Goal: Entertainment & Leisure: Consume media (video, audio)

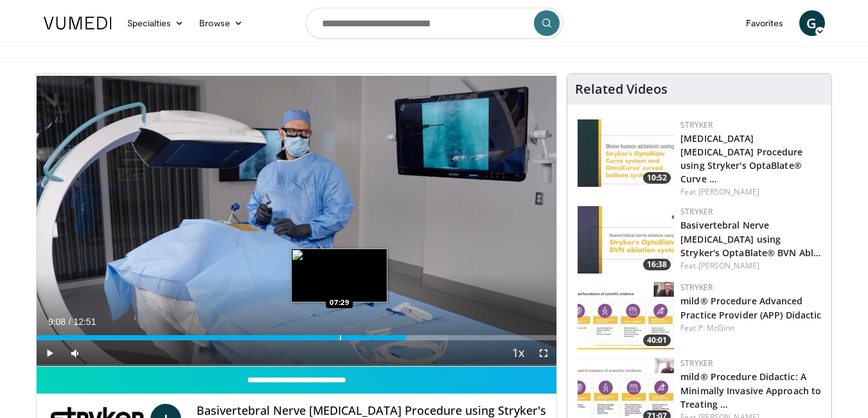
click at [358, 332] on div "Loaded : 79.19% 09:08 07:29" at bounding box center [297, 334] width 520 height 12
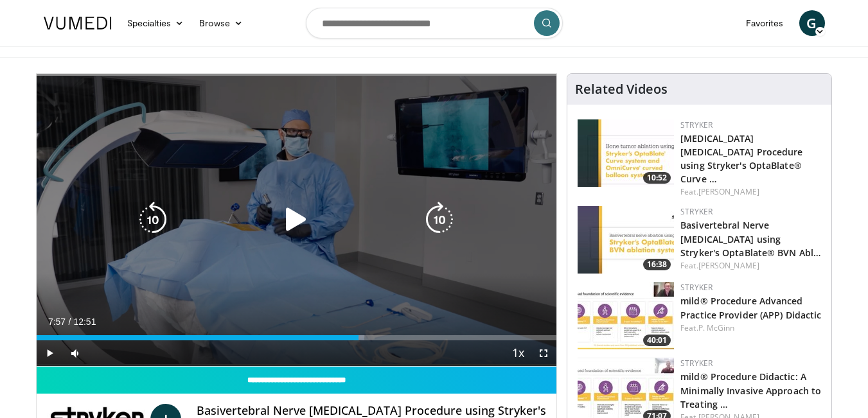
drag, startPoint x: 48, startPoint y: 350, endPoint x: 85, endPoint y: 351, distance: 37.3
click at [48, 350] on span "Video Player" at bounding box center [50, 353] width 26 height 26
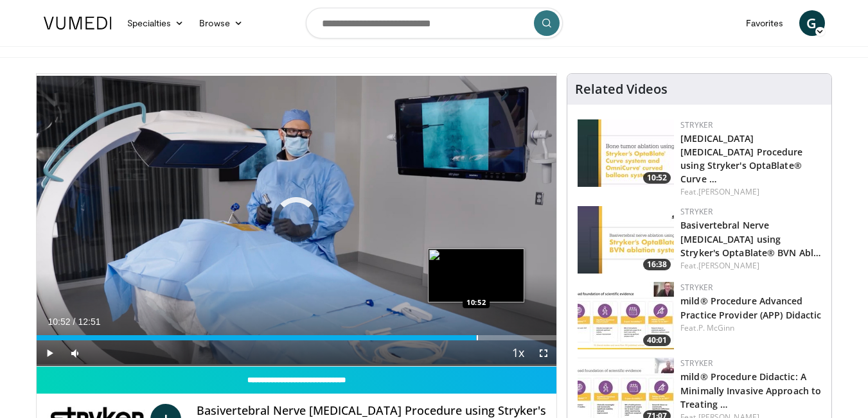
click at [477, 337] on div "Progress Bar" at bounding box center [477, 337] width 1 height 5
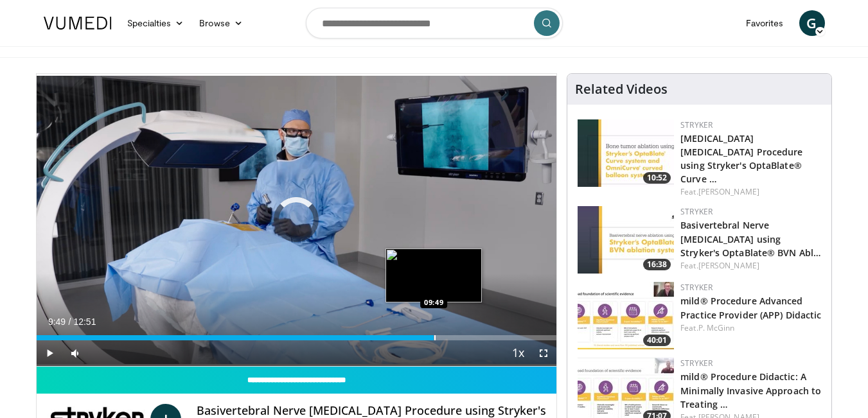
click at [434, 339] on div "Progress Bar" at bounding box center [434, 337] width 1 height 5
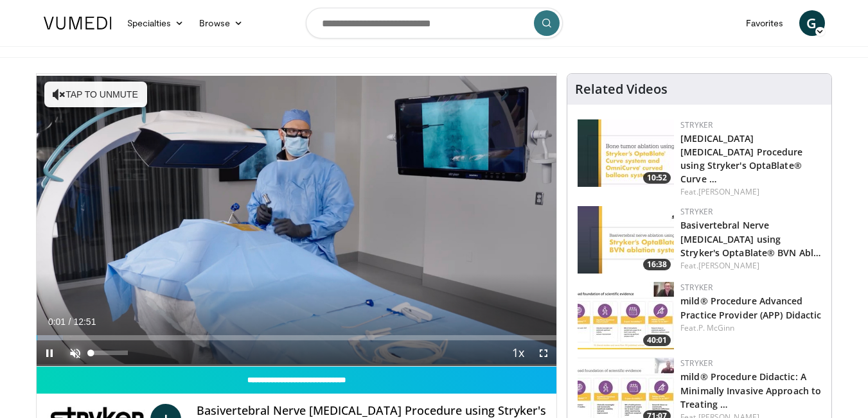
click at [73, 355] on span "Video Player" at bounding box center [75, 353] width 26 height 26
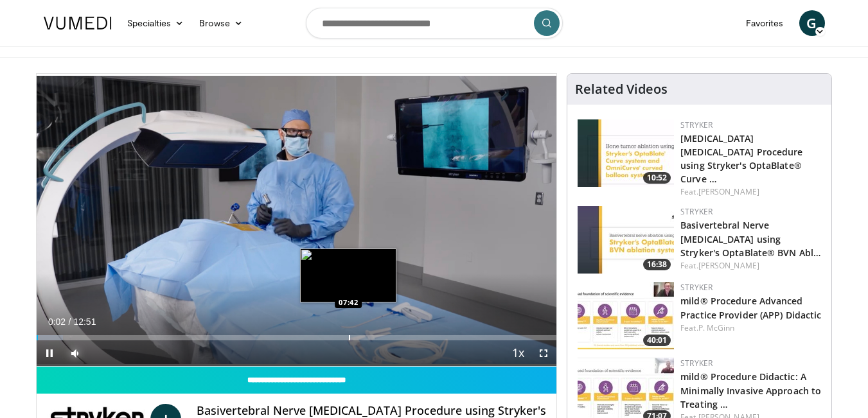
click at [349, 335] on div "Progress Bar" at bounding box center [349, 337] width 1 height 5
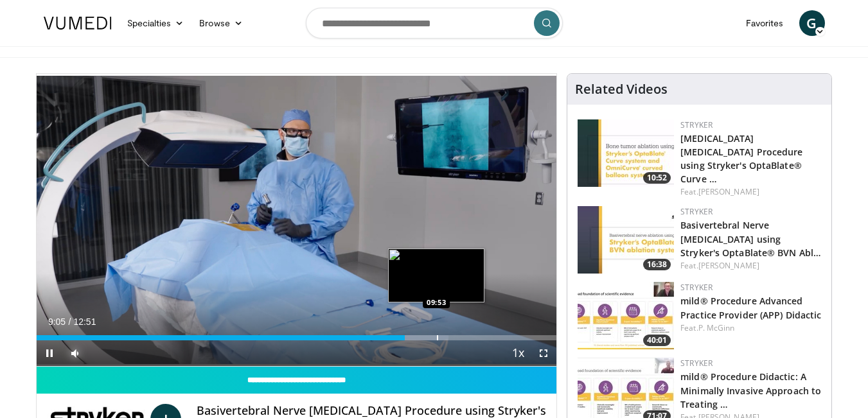
drag, startPoint x: 436, startPoint y: 337, endPoint x: 450, endPoint y: 338, distance: 14.8
click at [437, 338] on div "Progress Bar" at bounding box center [437, 337] width 1 height 5
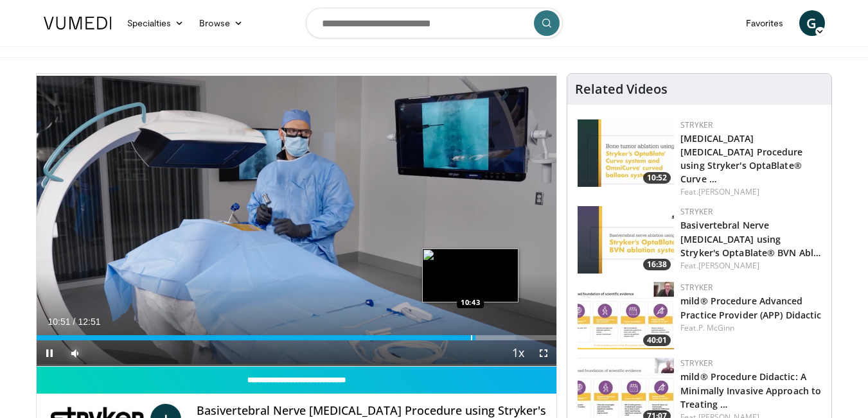
click at [471, 338] on div "Progress Bar" at bounding box center [471, 337] width 1 height 5
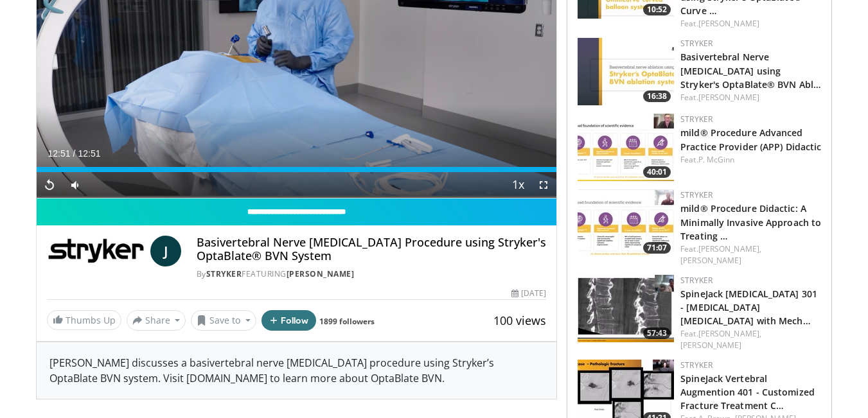
scroll to position [119, 0]
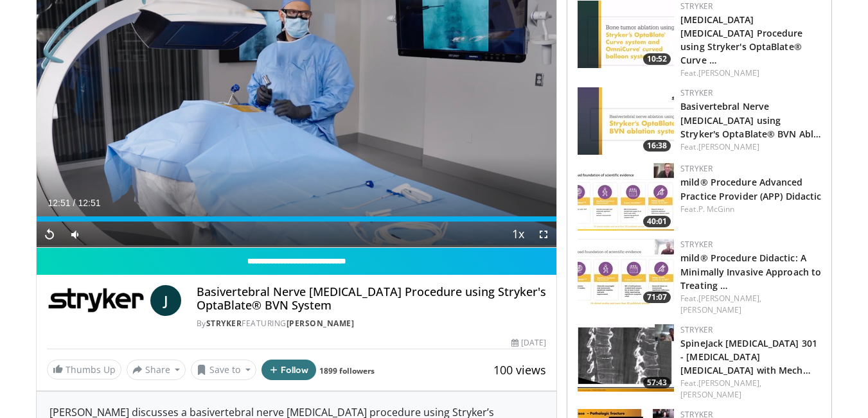
click at [423, 223] on div "Current Time 12:51 / Duration 12:51 Replay Skip Backward Skip Forward Mute Load…" at bounding box center [297, 235] width 520 height 26
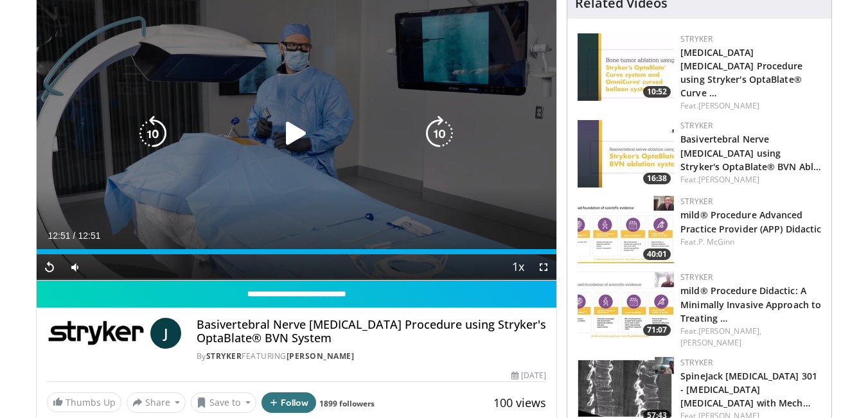
scroll to position [9, 0]
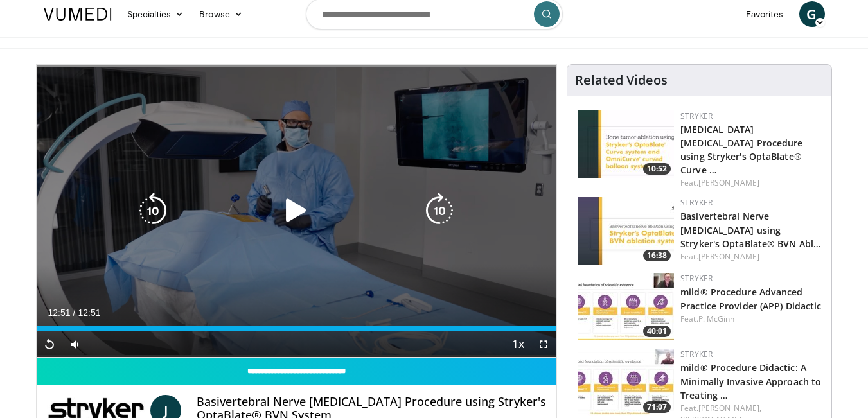
click at [298, 207] on icon "Video Player" at bounding box center [296, 211] width 36 height 36
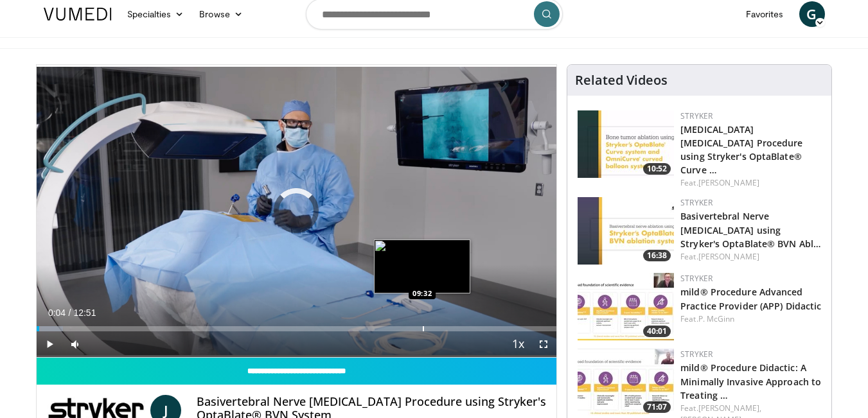
click at [423, 330] on div "Progress Bar" at bounding box center [423, 328] width 1 height 5
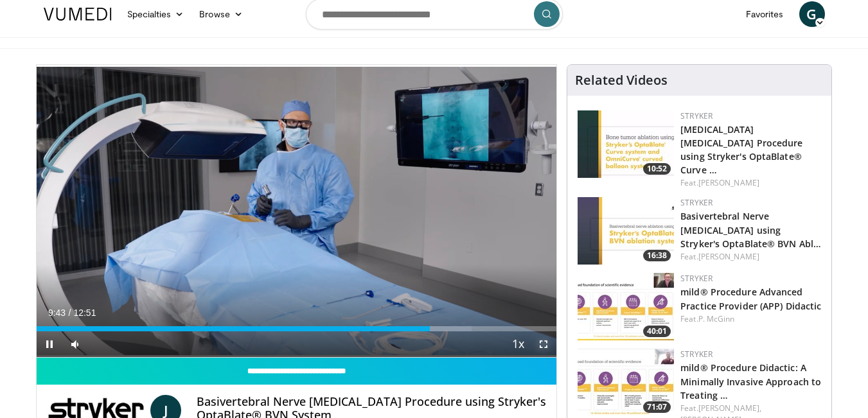
click at [542, 341] on span "Video Player" at bounding box center [544, 344] width 26 height 26
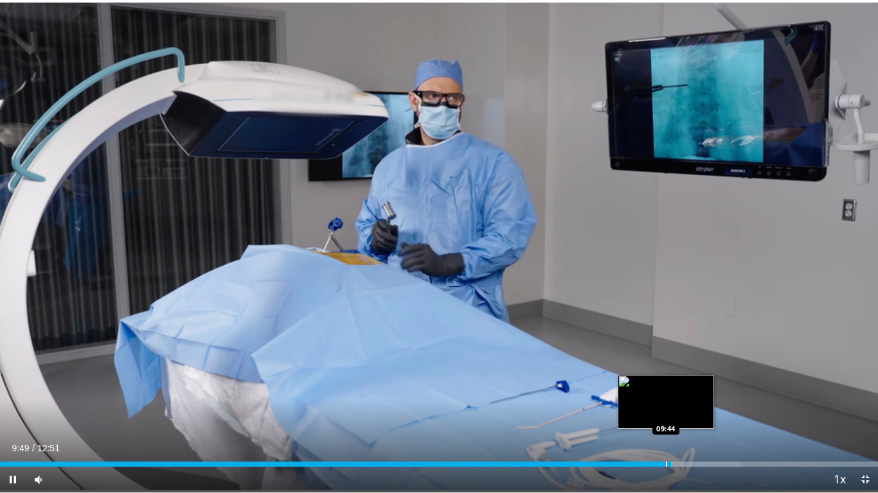
click at [666, 418] on div "Progress Bar" at bounding box center [666, 464] width 1 height 5
click at [652, 418] on div "Progress Bar" at bounding box center [652, 464] width 1 height 5
click at [687, 418] on div "Progress Bar" at bounding box center [687, 464] width 1 height 5
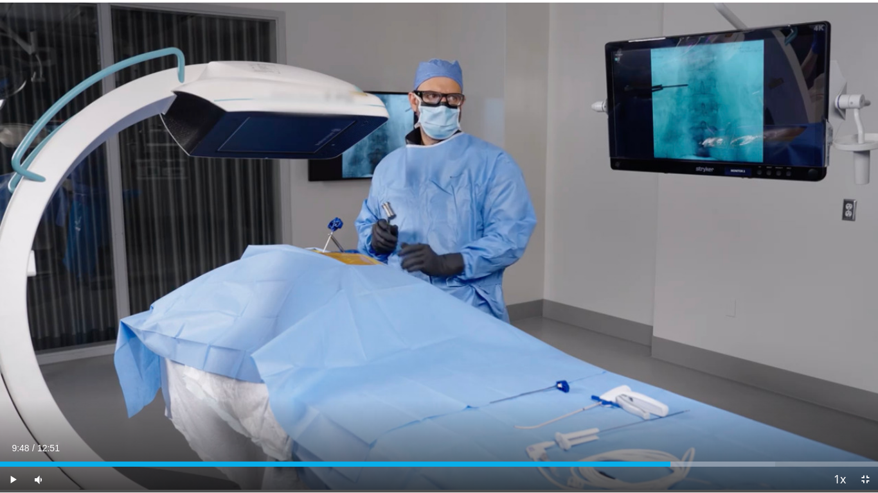
click at [0, 0] on div "Progress Bar" at bounding box center [0, 0] width 0 height 0
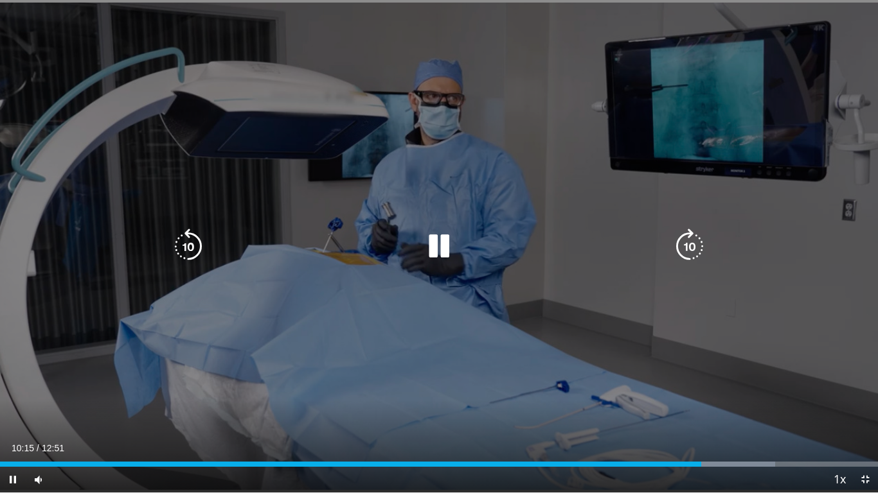
click at [191, 256] on icon "Video Player" at bounding box center [188, 247] width 36 height 36
click at [194, 254] on icon "Video Player" at bounding box center [188, 247] width 36 height 36
click at [185, 239] on icon "Video Player" at bounding box center [188, 247] width 36 height 36
click at [186, 241] on icon "Video Player" at bounding box center [188, 247] width 36 height 36
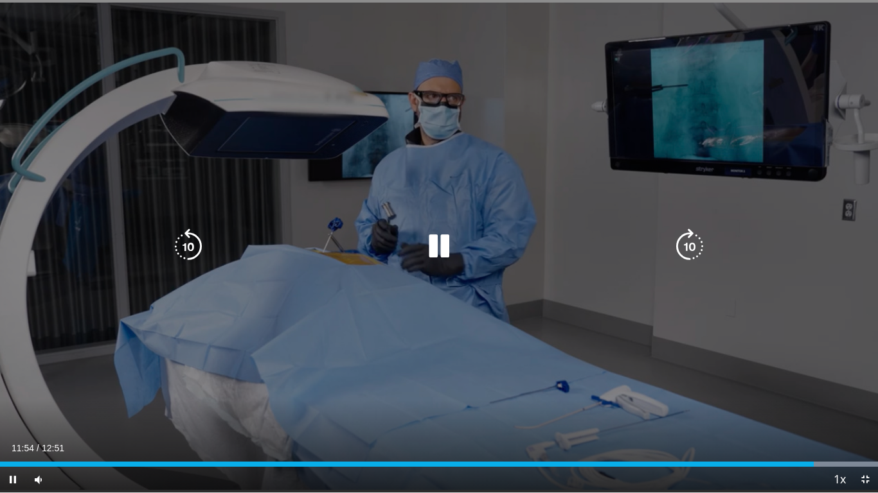
click at [190, 247] on icon "Video Player" at bounding box center [188, 247] width 36 height 36
click at [181, 236] on icon "Video Player" at bounding box center [188, 247] width 36 height 36
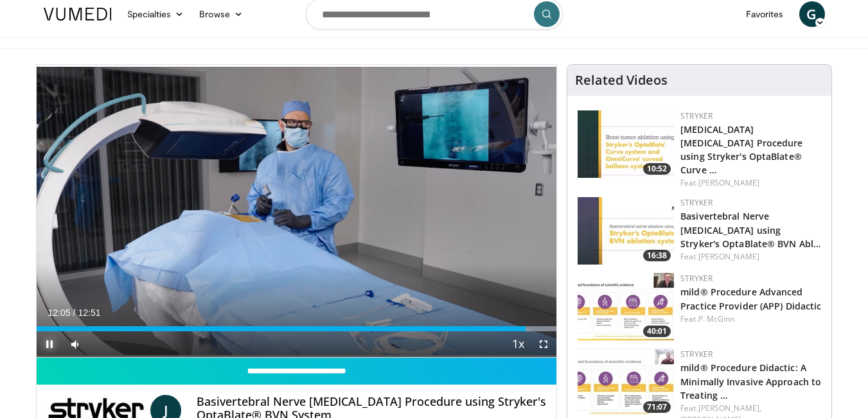
click at [52, 342] on span "Video Player" at bounding box center [50, 344] width 26 height 26
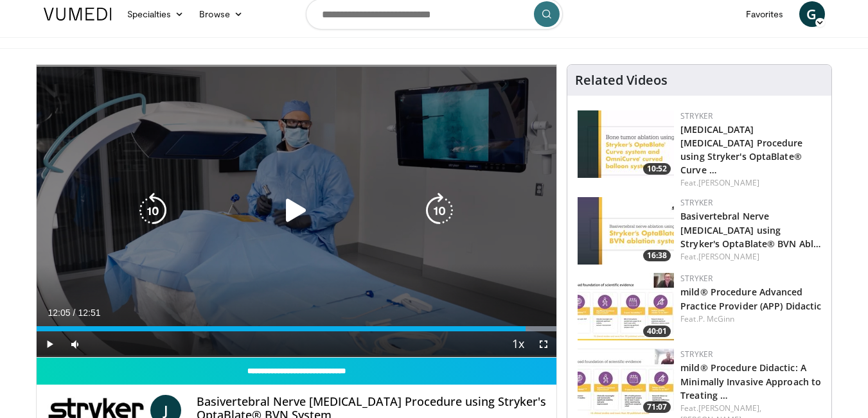
click at [154, 218] on icon "Video Player" at bounding box center [153, 211] width 36 height 36
click at [155, 217] on icon "Video Player" at bounding box center [153, 211] width 36 height 36
click at [46, 344] on span "Video Player" at bounding box center [50, 344] width 26 height 26
click at [153, 211] on icon "Video Player" at bounding box center [153, 211] width 36 height 36
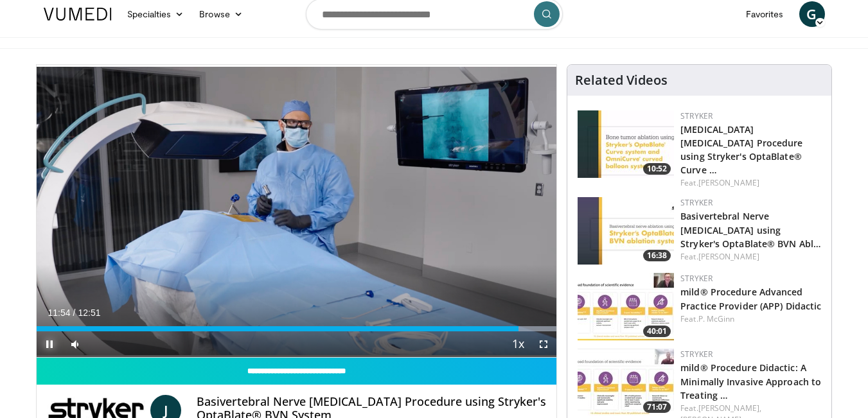
drag, startPoint x: 51, startPoint y: 344, endPoint x: 66, endPoint y: 315, distance: 32.5
click at [51, 342] on span "Video Player" at bounding box center [50, 344] width 26 height 26
